Goal: Find specific page/section: Find specific page/section

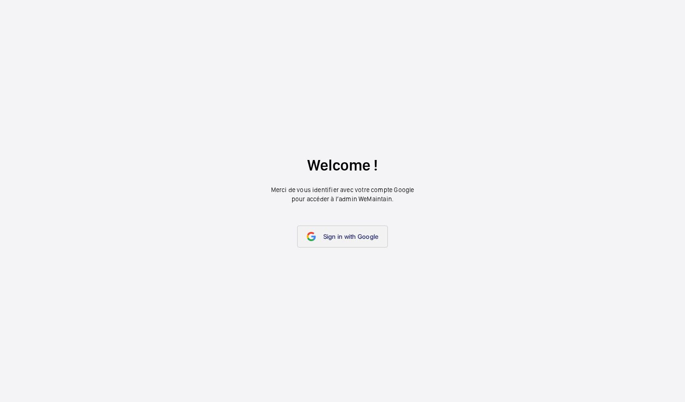
click at [343, 242] on link "Sign in with Google" at bounding box center [342, 236] width 91 height 22
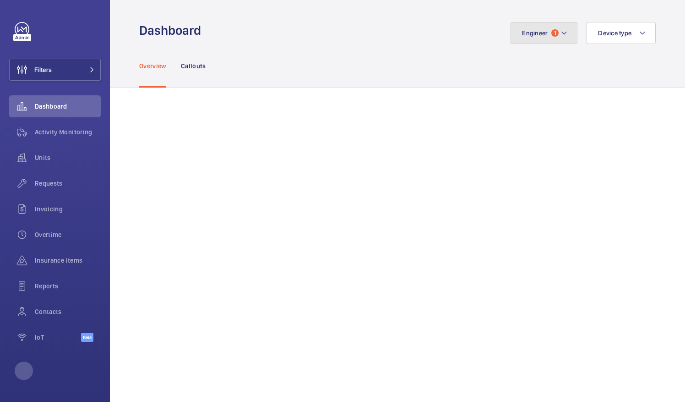
click at [552, 32] on button "Engineer 1" at bounding box center [544, 33] width 67 height 22
click at [356, 21] on wm-front-admin-header "Dashboard Engineer 1 Reset Device type" at bounding box center [397, 22] width 575 height 44
click at [29, 154] on wm-front-icon-button at bounding box center [22, 158] width 26 height 22
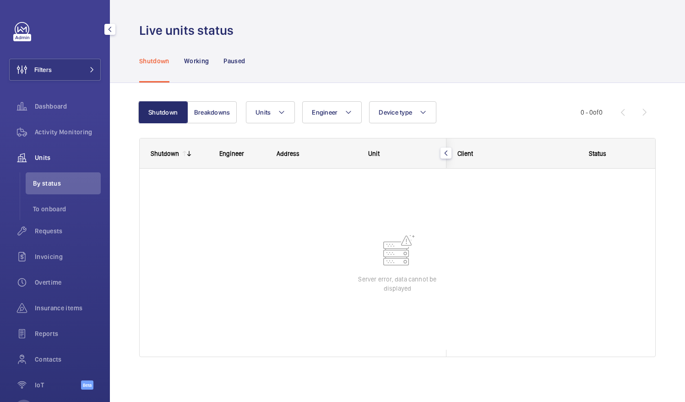
drag, startPoint x: 25, startPoint y: 36, endPoint x: 25, endPoint y: 43, distance: 6.9
click at [25, 35] on div at bounding box center [22, 37] width 18 height 7
click at [47, 103] on span "Dashboard" at bounding box center [68, 106] width 66 height 9
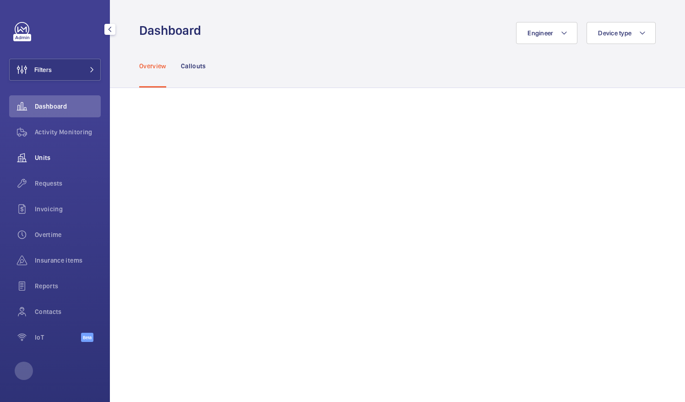
click at [49, 157] on span "Units" at bounding box center [68, 157] width 66 height 9
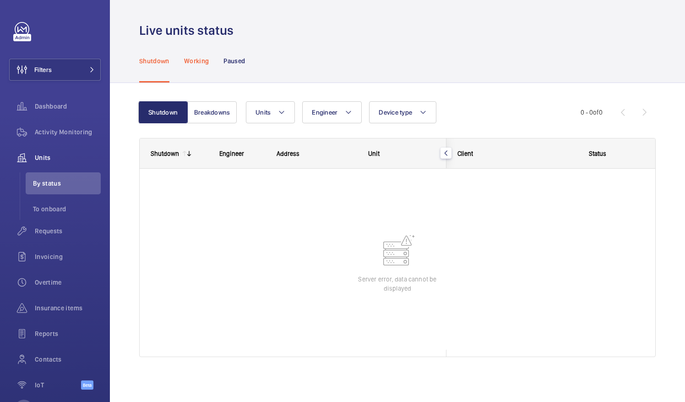
click at [196, 63] on p "Working" at bounding box center [196, 60] width 25 height 9
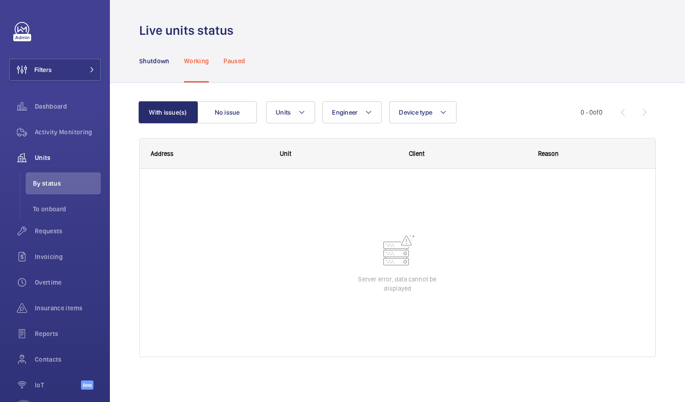
click at [239, 58] on p "Paused" at bounding box center [235, 60] width 22 height 9
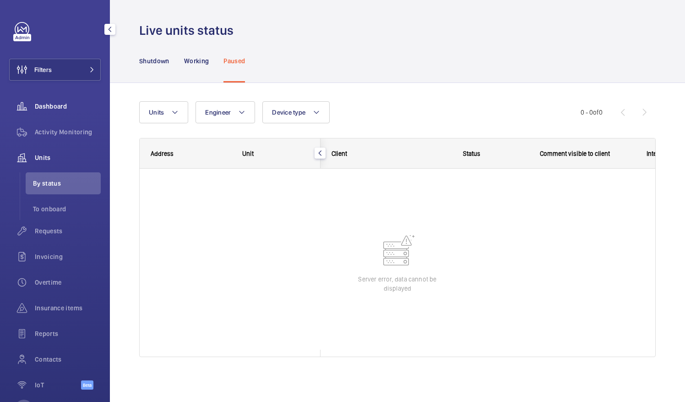
click at [46, 107] on span "Dashboard" at bounding box center [68, 106] width 66 height 9
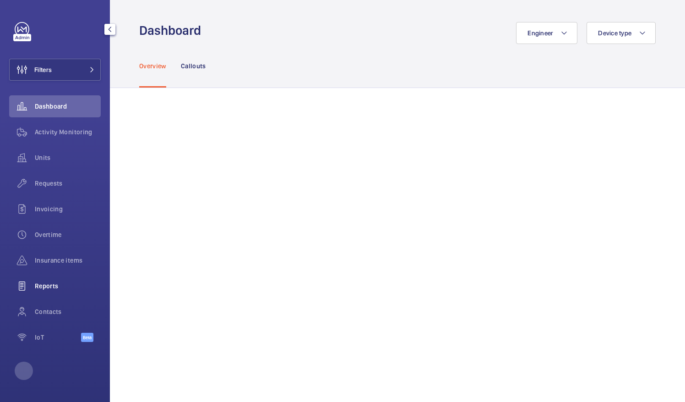
click at [41, 289] on span "Reports" at bounding box center [68, 285] width 66 height 9
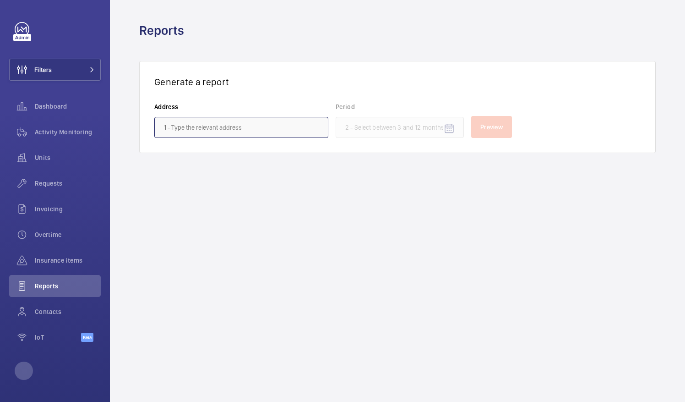
click at [226, 133] on input "text" at bounding box center [241, 127] width 174 height 21
click at [229, 130] on input "[PERSON_NAME]" at bounding box center [241, 127] width 174 height 21
click at [225, 131] on input "[PERSON_NAME]" at bounding box center [241, 127] width 174 height 21
click at [225, 126] on input "[PERSON_NAME]" at bounding box center [241, 127] width 174 height 21
type input "d"
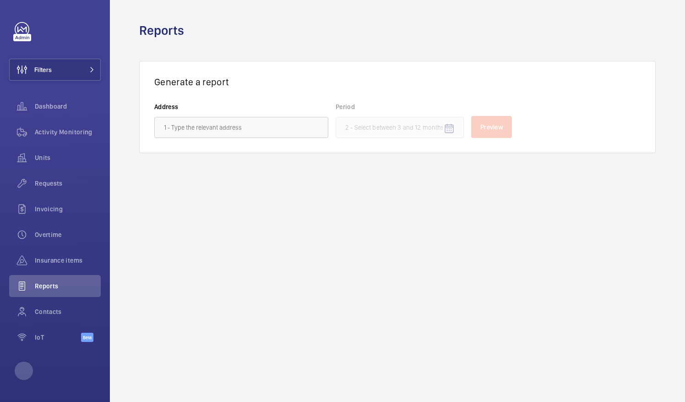
click at [360, 262] on wm-front-admin-reports "Reports Generate a report Address Period Preview" at bounding box center [397, 201] width 575 height 402
click at [53, 190] on div "Requests" at bounding box center [55, 183] width 92 height 22
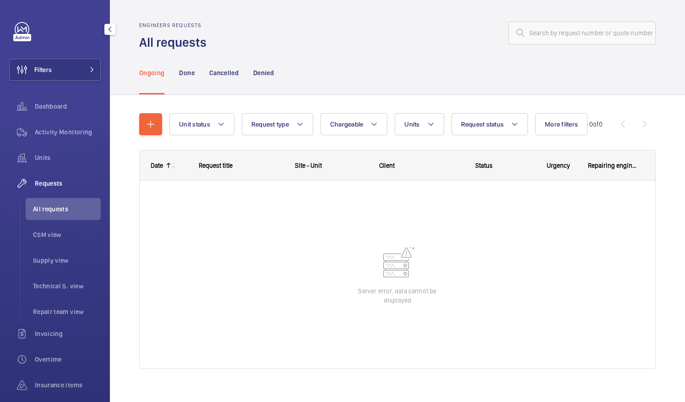
click at [38, 182] on span "Requests" at bounding box center [68, 183] width 66 height 9
click at [47, 106] on span "Dashboard" at bounding box center [68, 106] width 66 height 9
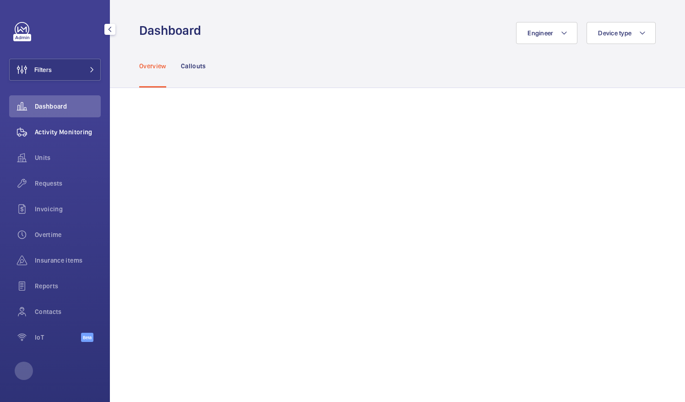
click at [43, 133] on span "Activity Monitoring" at bounding box center [68, 131] width 66 height 9
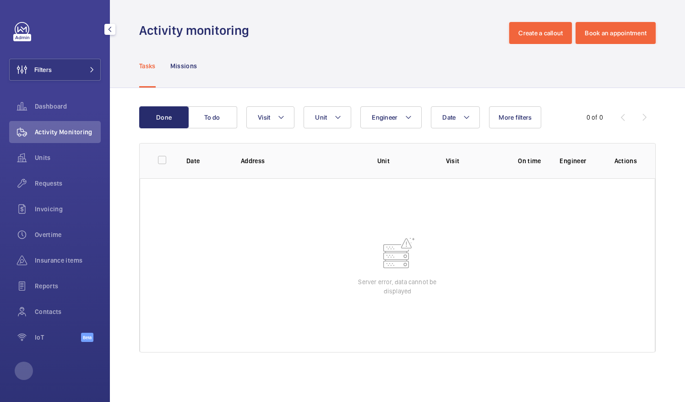
click at [18, 31] on link at bounding box center [22, 29] width 15 height 15
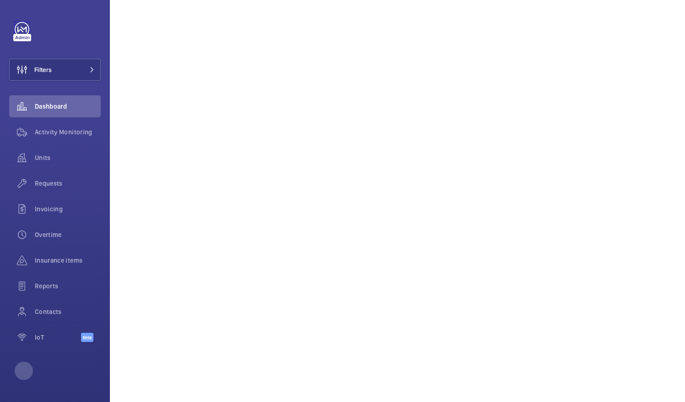
scroll to position [871, 0]
click at [45, 156] on span "Units" at bounding box center [68, 157] width 66 height 9
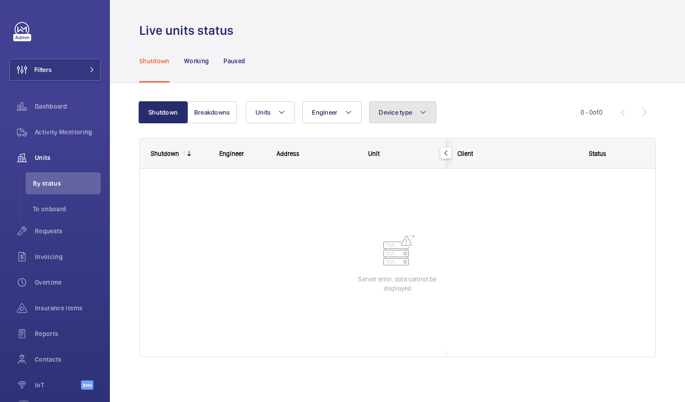
click at [428, 113] on button "Device type" at bounding box center [402, 112] width 67 height 22
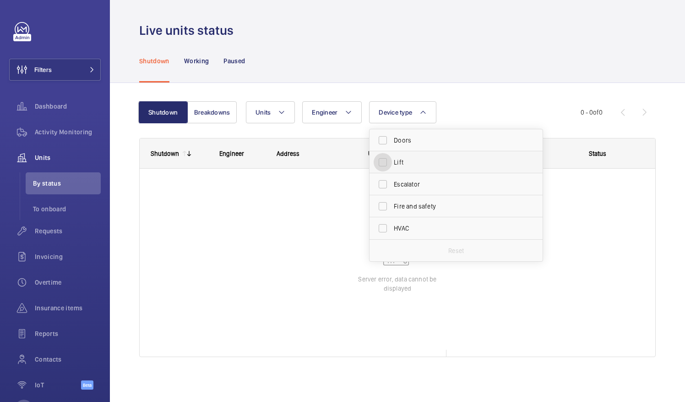
click at [381, 162] on input "Lift" at bounding box center [383, 162] width 18 height 18
checkbox input "true"
click at [289, 114] on button "Units" at bounding box center [270, 112] width 49 height 22
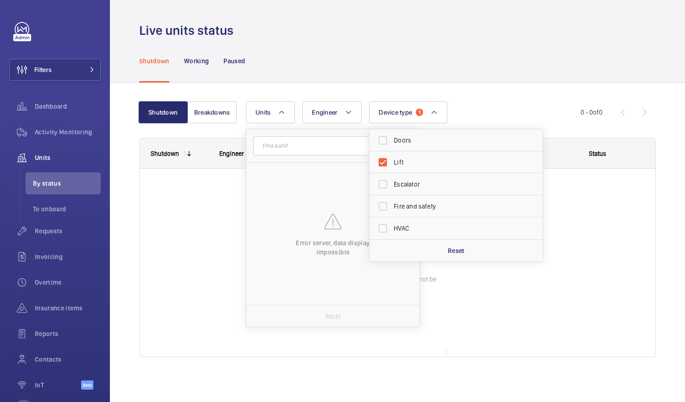
click at [286, 146] on input "text" at bounding box center [332, 145] width 159 height 19
type input "[PERSON_NAME]"
click at [495, 61] on div "Shutdown Working Paused" at bounding box center [397, 61] width 517 height 44
click at [456, 120] on div "Units [PERSON_NAME] Error server, data display impossible Reset Engineer Device…" at bounding box center [413, 112] width 335 height 22
click at [479, 6] on wm-front-admin-header "Live units status" at bounding box center [397, 19] width 575 height 39
